Goal: Find specific page/section: Find specific page/section

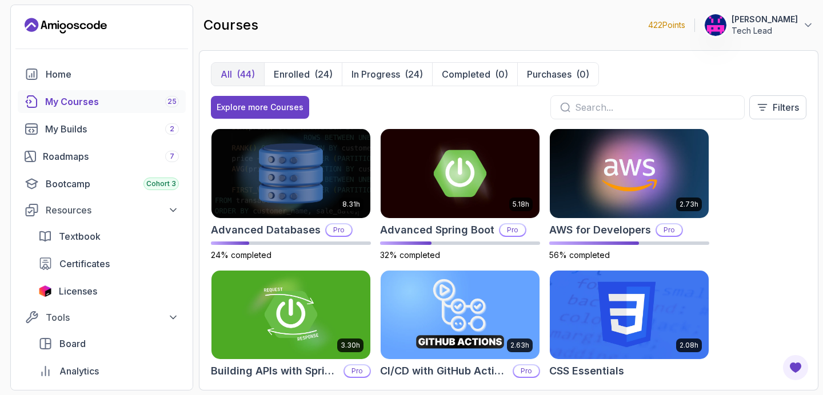
click at [599, 104] on input "text" at bounding box center [655, 108] width 160 height 14
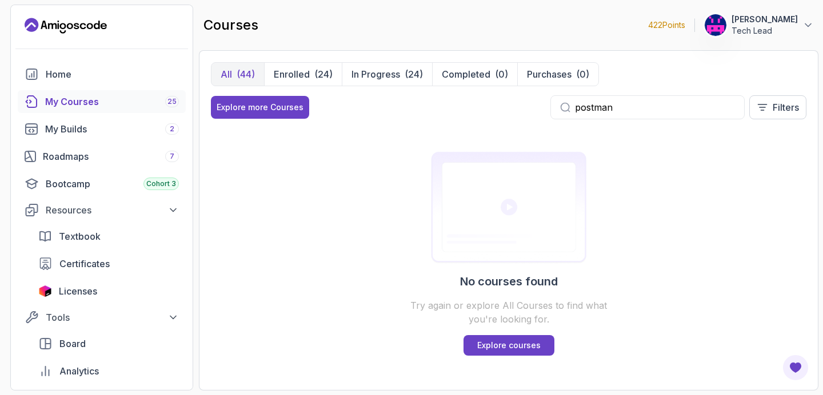
click at [672, 97] on div "postman" at bounding box center [647, 107] width 194 height 24
click at [651, 104] on input "postman" at bounding box center [655, 108] width 160 height 14
type input "p"
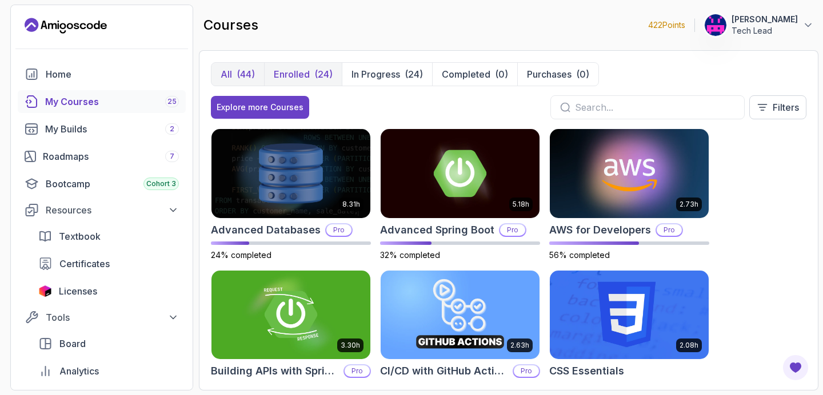
click at [300, 75] on p "Enrolled" at bounding box center [292, 74] width 36 height 14
